Goal: Task Accomplishment & Management: Manage account settings

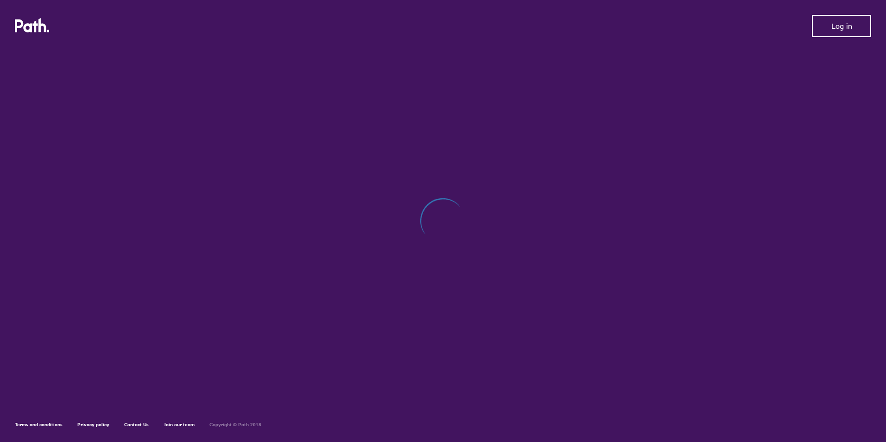
click at [837, 19] on button "Log in" at bounding box center [841, 26] width 59 height 22
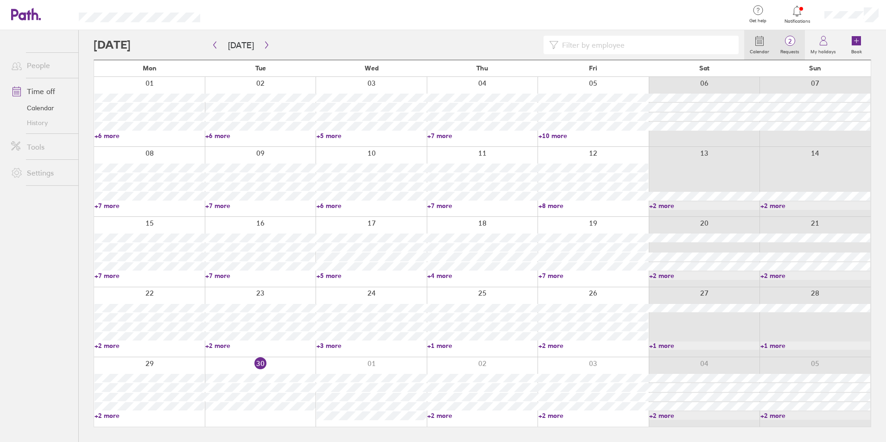
click at [793, 40] on span "2" at bounding box center [790, 41] width 30 height 7
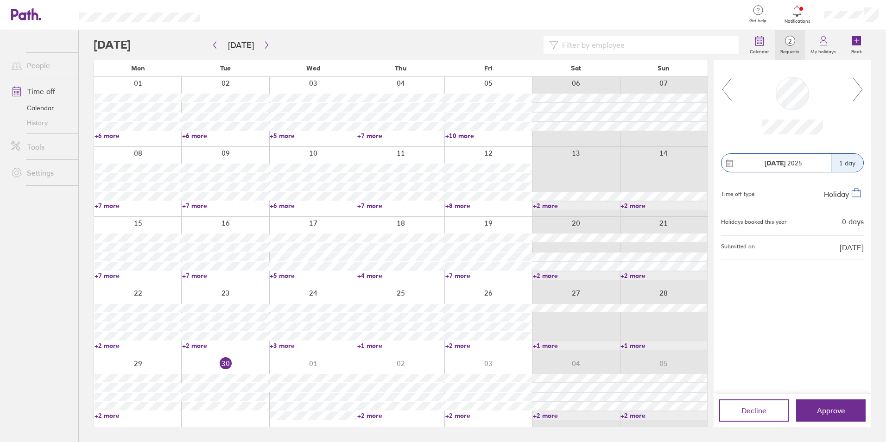
click at [855, 95] on icon at bounding box center [858, 89] width 12 height 25
click at [724, 88] on icon at bounding box center [727, 89] width 12 height 25
click at [263, 47] on icon "button" at bounding box center [266, 44] width 7 height 7
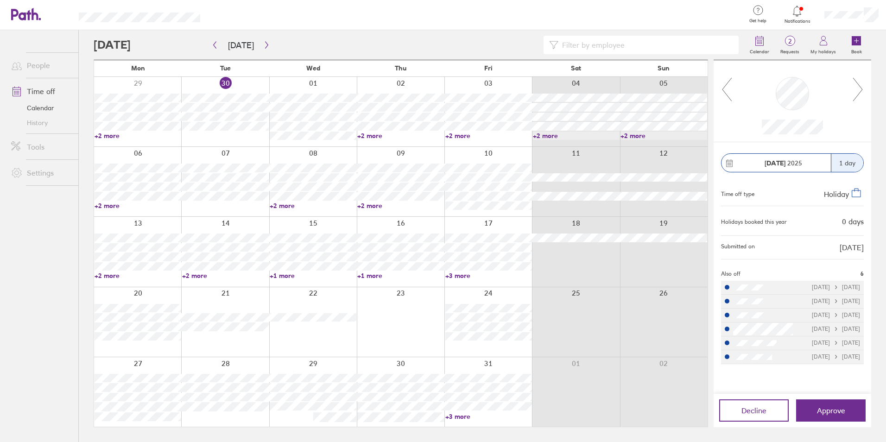
drag, startPoint x: 402, startPoint y: 392, endPoint x: 478, endPoint y: 434, distance: 87.3
click at [376, 353] on div at bounding box center [401, 322] width 88 height 70
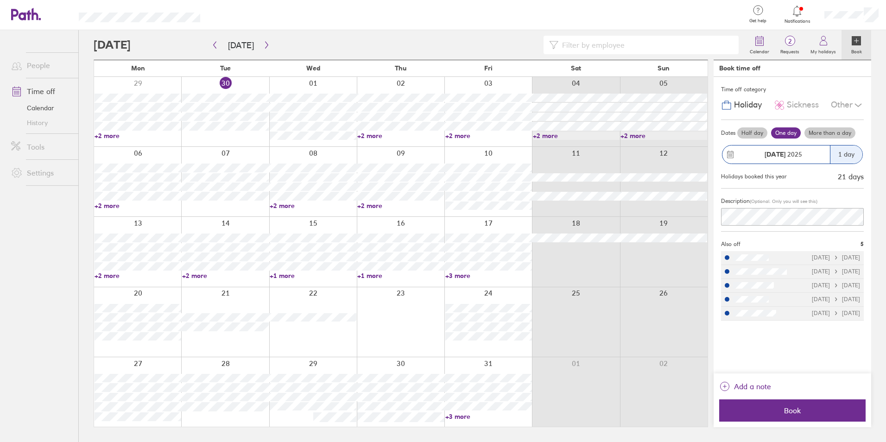
click at [457, 417] on link "+3 more" at bounding box center [488, 416] width 87 height 8
click at [263, 41] on icon "button" at bounding box center [266, 44] width 7 height 7
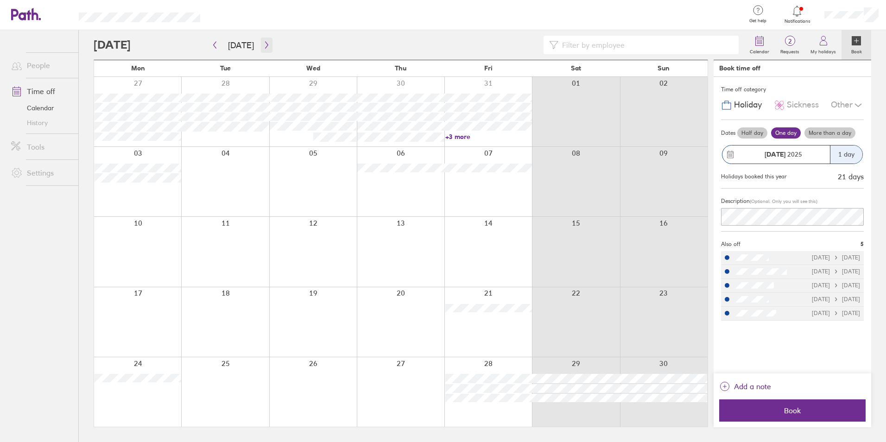
click at [265, 42] on icon "button" at bounding box center [266, 44] width 7 height 7
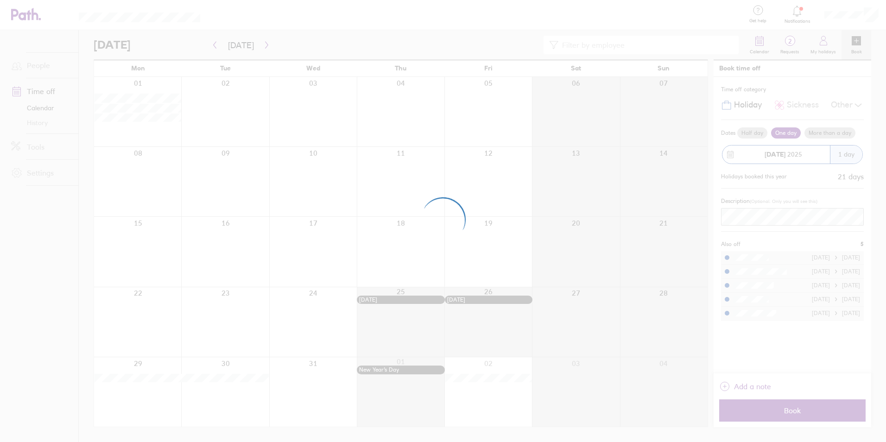
drag, startPoint x: 265, startPoint y: 42, endPoint x: 289, endPoint y: 14, distance: 36.8
click at [289, 14] on div at bounding box center [443, 221] width 886 height 442
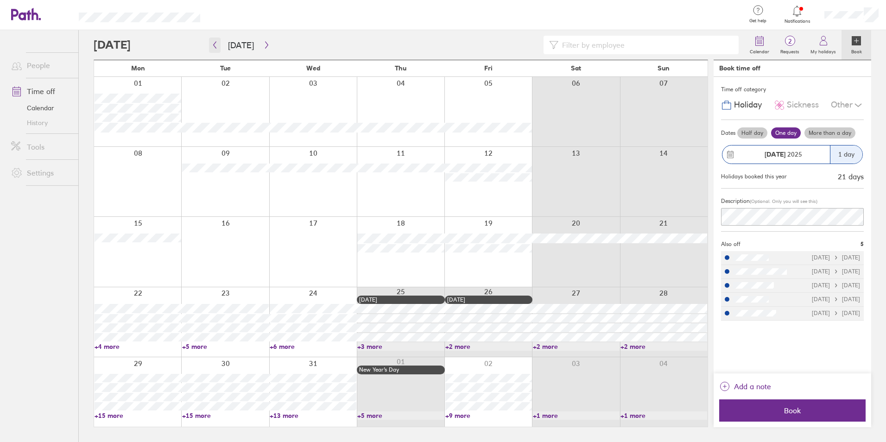
click at [218, 48] on button "button" at bounding box center [215, 45] width 12 height 15
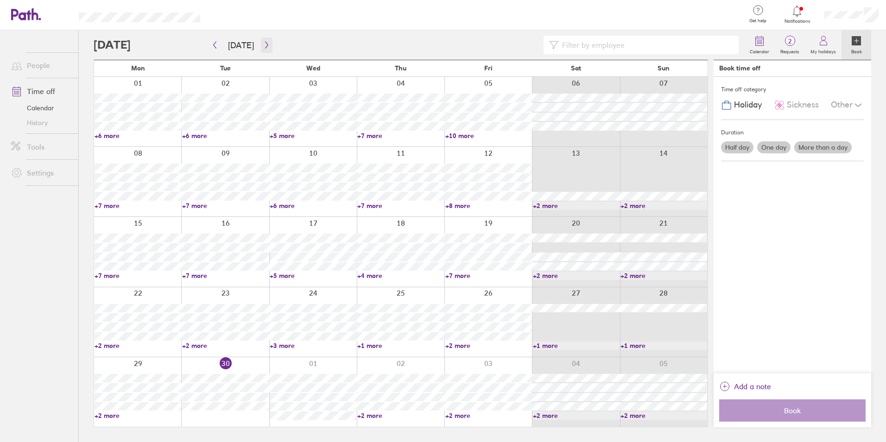
click at [263, 44] on icon "button" at bounding box center [266, 44] width 7 height 7
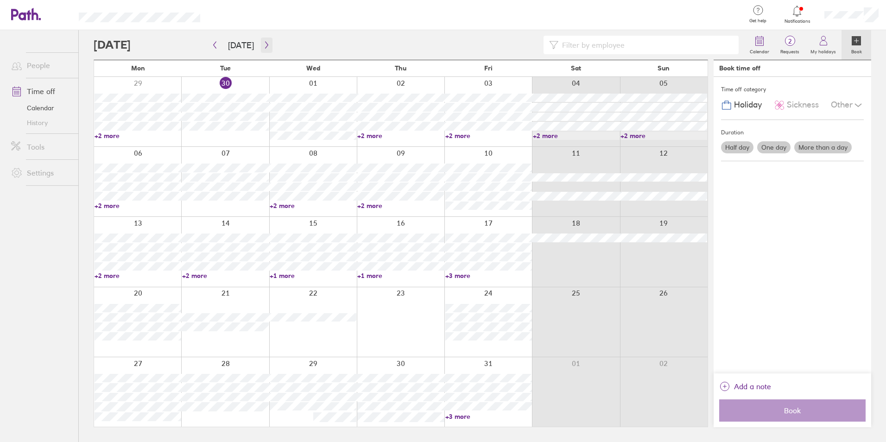
click at [266, 42] on icon "button" at bounding box center [266, 44] width 7 height 7
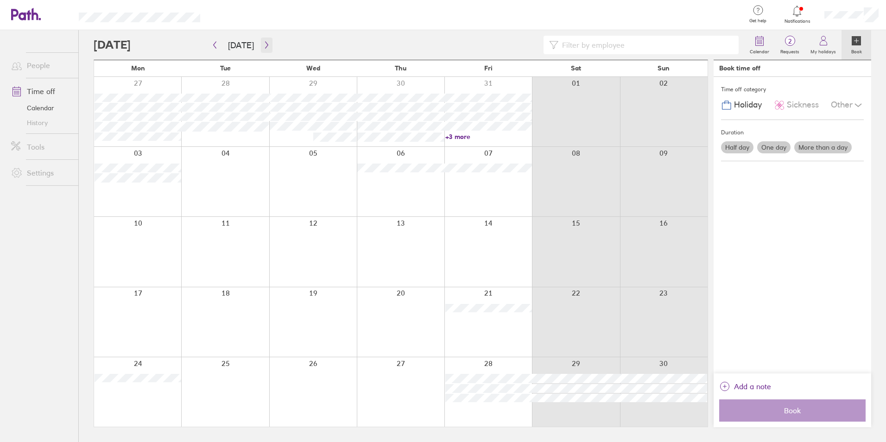
click at [267, 40] on button "button" at bounding box center [267, 45] width 12 height 15
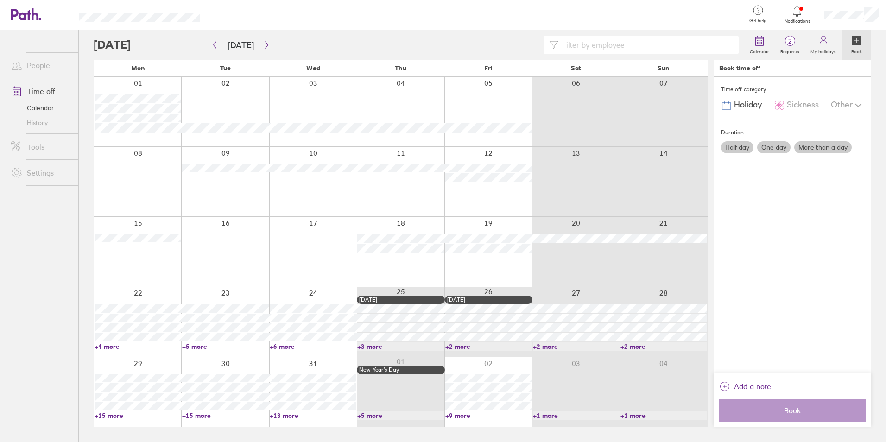
click at [111, 345] on link "+4 more" at bounding box center [138, 347] width 87 height 8
click at [195, 343] on link "+5 more" at bounding box center [225, 347] width 87 height 8
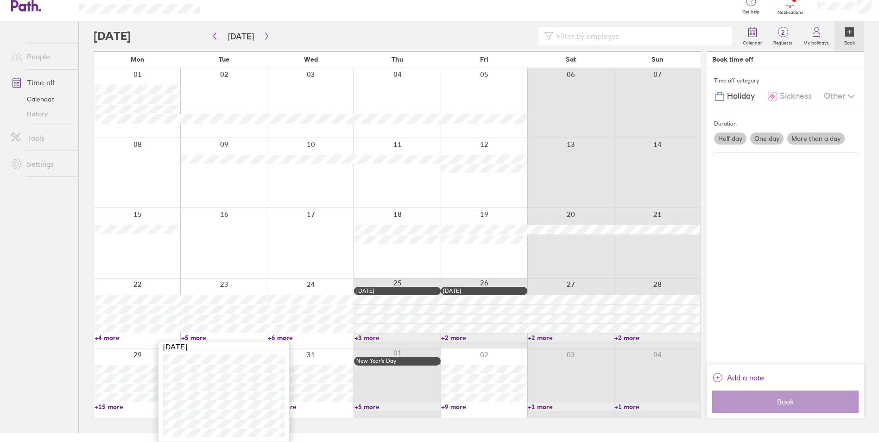
click at [283, 336] on link "+6 more" at bounding box center [311, 338] width 86 height 8
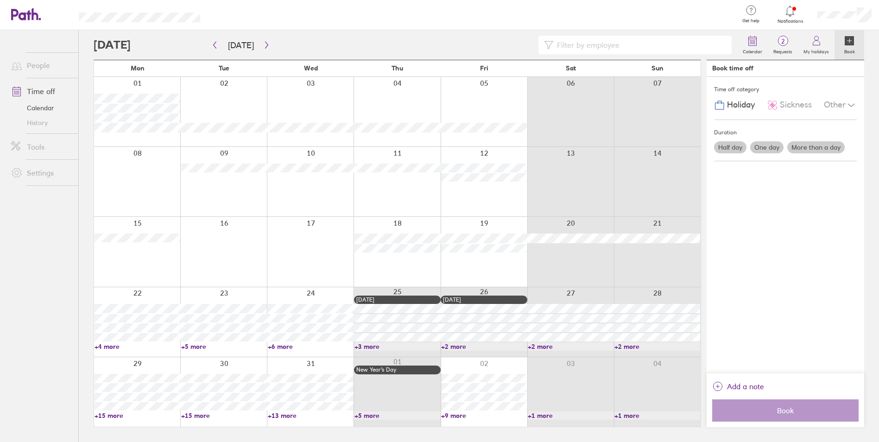
scroll to position [0, 0]
click at [282, 347] on link "+6 more" at bounding box center [313, 347] width 87 height 8
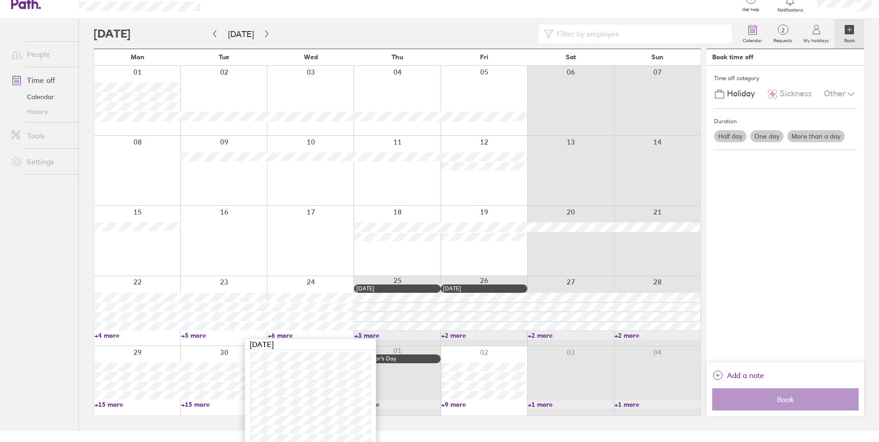
scroll to position [17, 0]
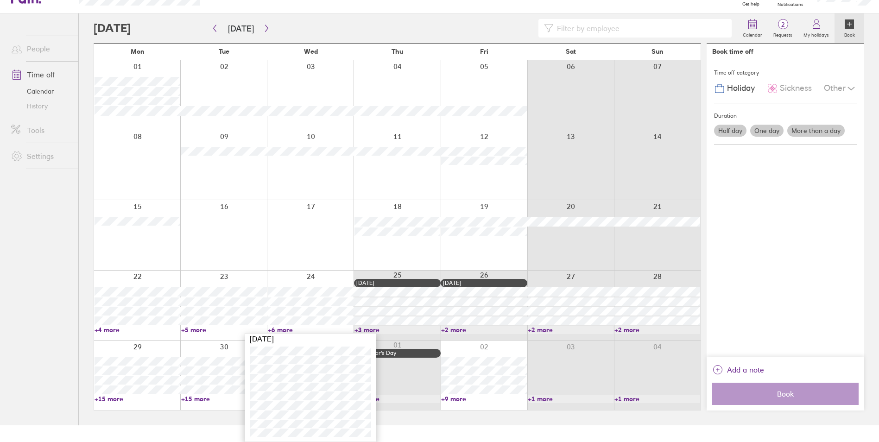
click at [99, 397] on link "+15 more" at bounding box center [138, 399] width 86 height 8
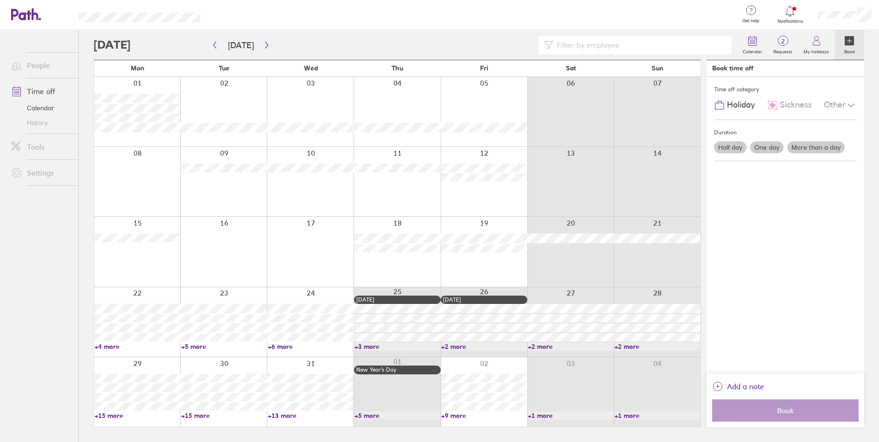
scroll to position [0, 0]
click at [105, 414] on link "+15 more" at bounding box center [138, 416] width 87 height 8
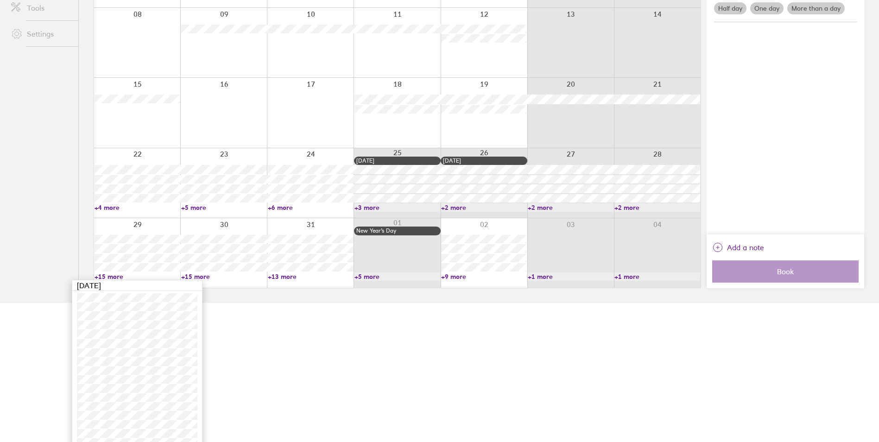
scroll to position [167, 0]
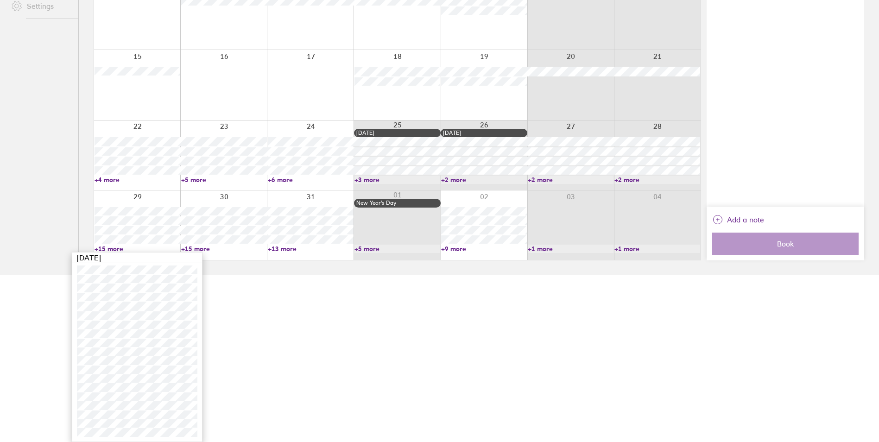
click at [537, 251] on link "+1 more" at bounding box center [571, 249] width 86 height 8
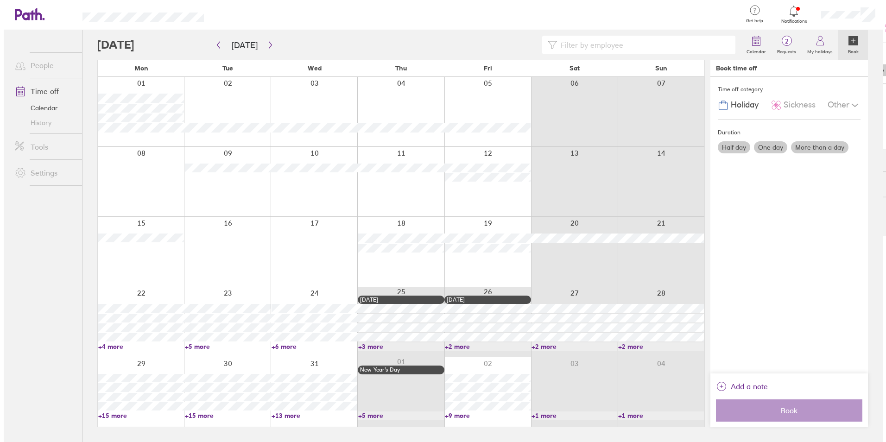
scroll to position [0, 0]
click at [273, 44] on div at bounding box center [419, 45] width 651 height 19
click at [267, 44] on button "button" at bounding box center [267, 45] width 12 height 15
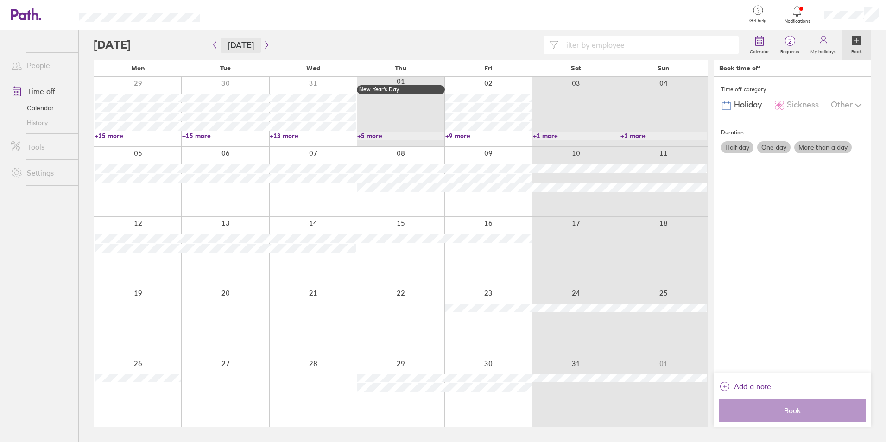
click at [236, 43] on button "Today" at bounding box center [241, 45] width 41 height 15
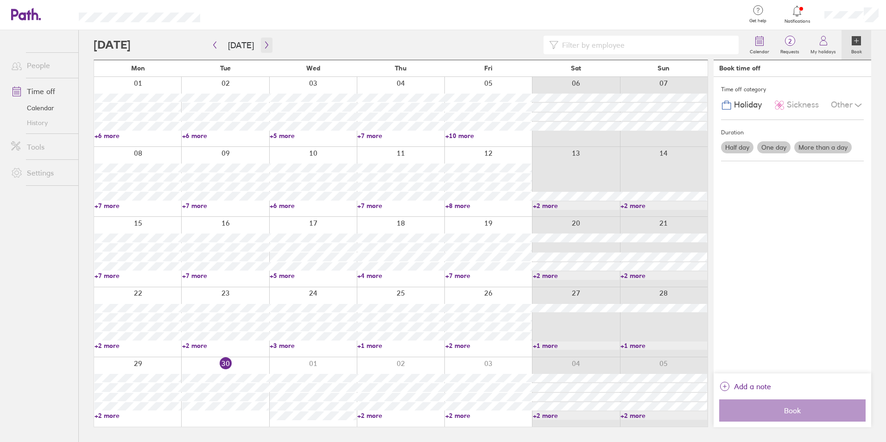
click at [266, 47] on icon "button" at bounding box center [266, 44] width 7 height 7
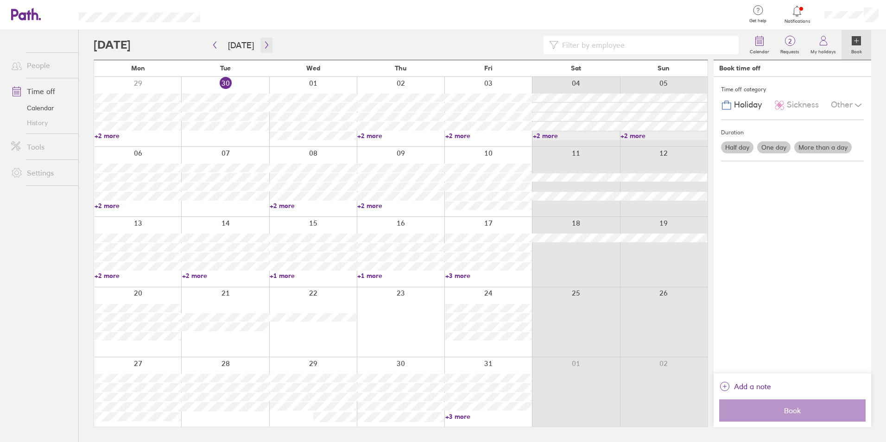
click at [264, 49] on button "button" at bounding box center [267, 45] width 12 height 15
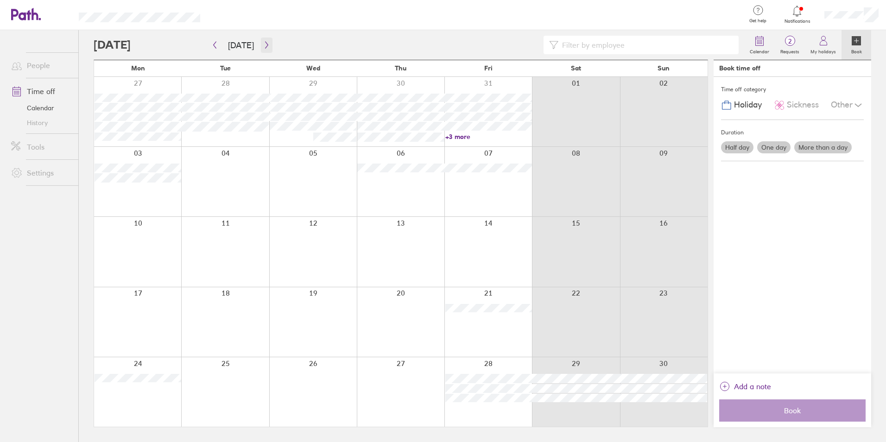
click at [263, 50] on button "button" at bounding box center [267, 45] width 12 height 15
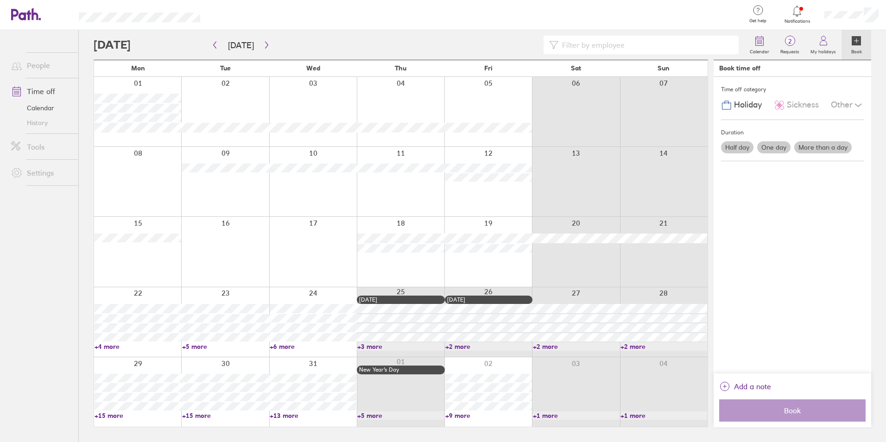
click at [324, 366] on div at bounding box center [313, 392] width 88 height 70
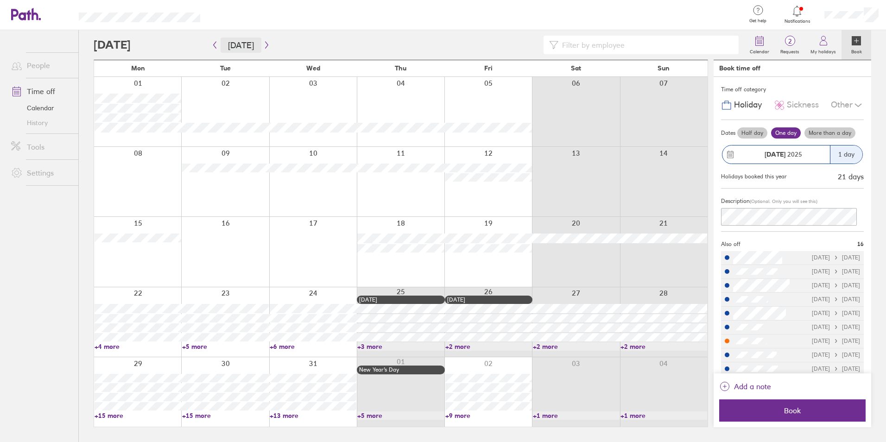
click at [241, 47] on button "Today" at bounding box center [241, 45] width 41 height 15
